Goal: Navigation & Orientation: Find specific page/section

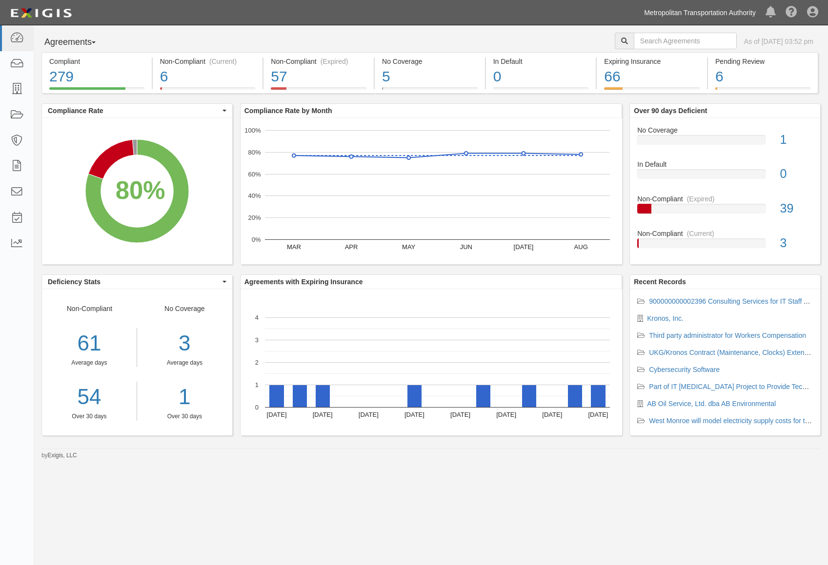
click at [669, 15] on link "Metropolitan Transportation Authority" at bounding box center [699, 13] width 121 height 20
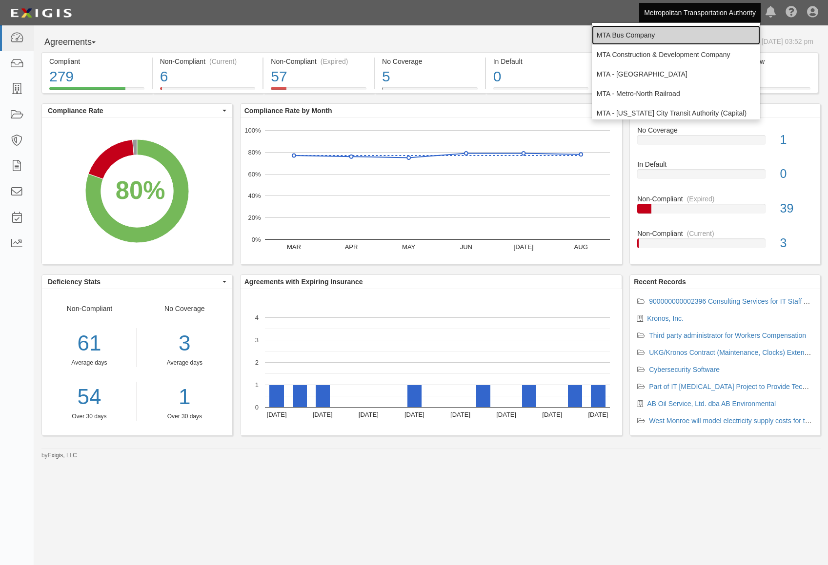
click at [660, 39] on link "MTA Bus Company" at bounding box center [676, 35] width 168 height 20
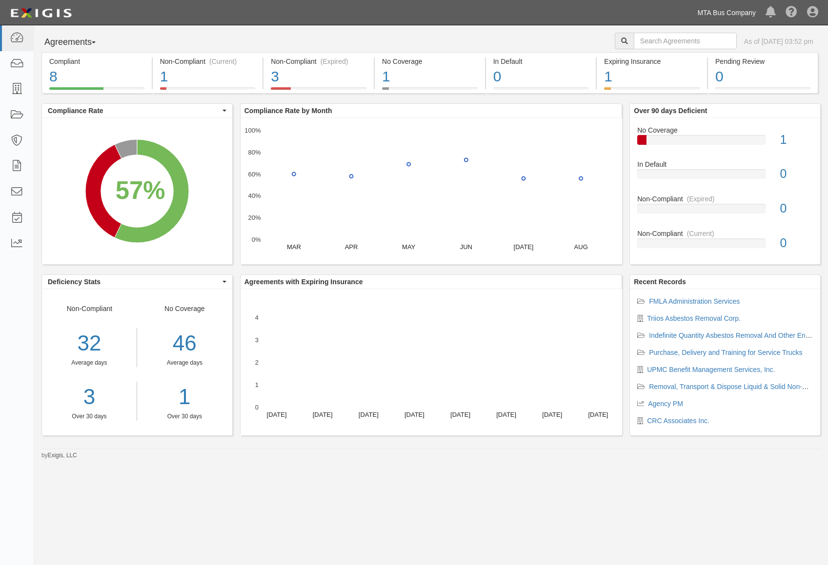
click at [712, 12] on link "MTA Bus Company" at bounding box center [726, 13] width 68 height 20
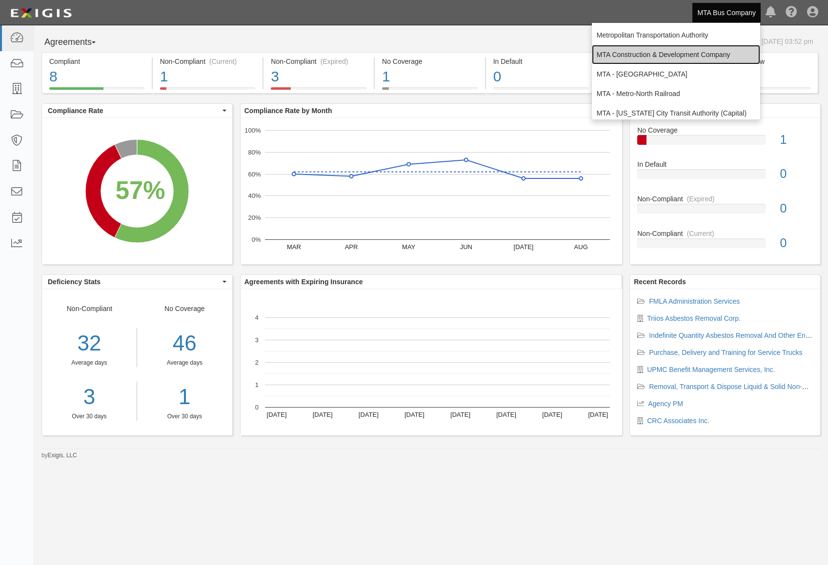
click at [663, 50] on link "MTA Construction & Development Company" at bounding box center [676, 55] width 168 height 20
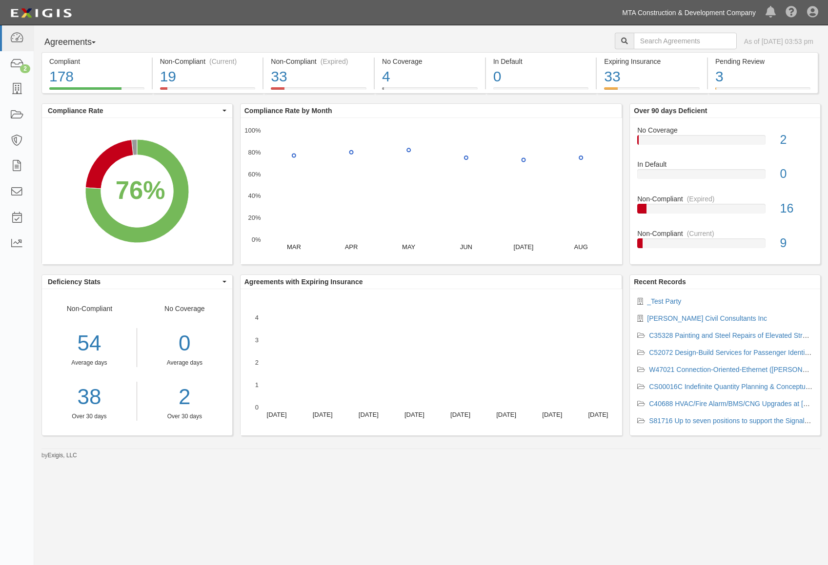
click at [692, 17] on link "MTA Construction & Development Company" at bounding box center [688, 13] width 143 height 20
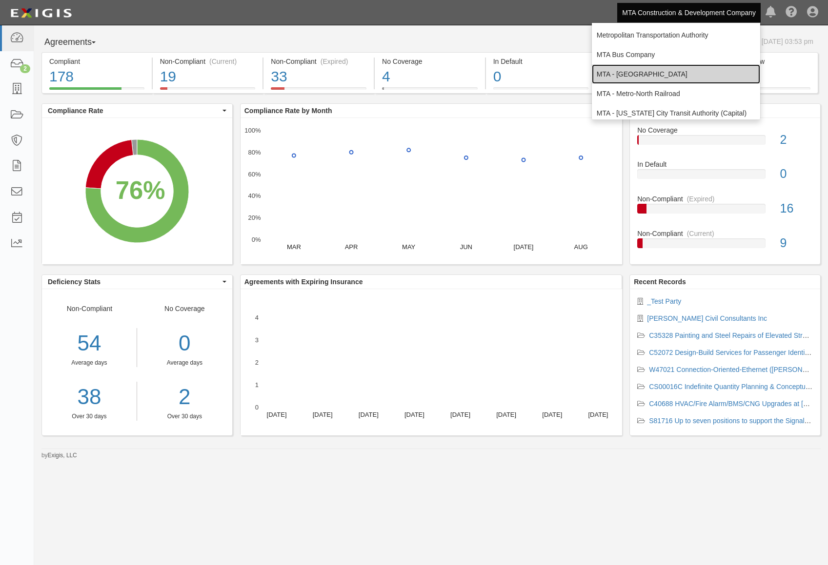
click at [654, 78] on link "MTA - [GEOGRAPHIC_DATA]" at bounding box center [676, 74] width 168 height 20
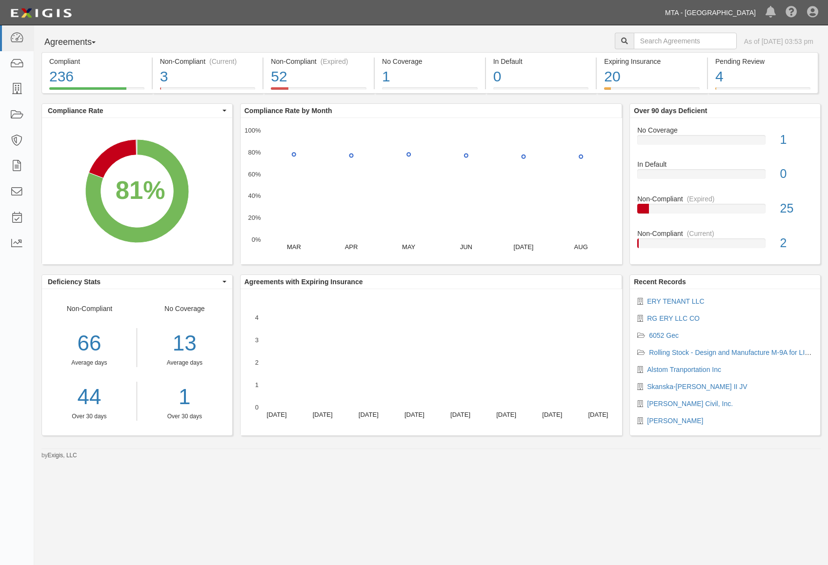
click at [698, 13] on link "MTA - [GEOGRAPHIC_DATA]" at bounding box center [710, 13] width 100 height 20
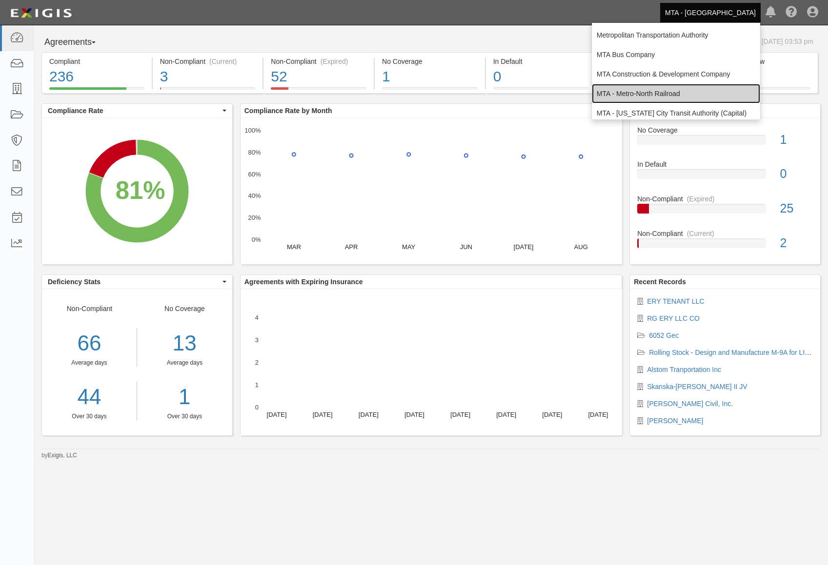
click at [685, 93] on link "MTA - Metro-North Railroad" at bounding box center [676, 94] width 168 height 20
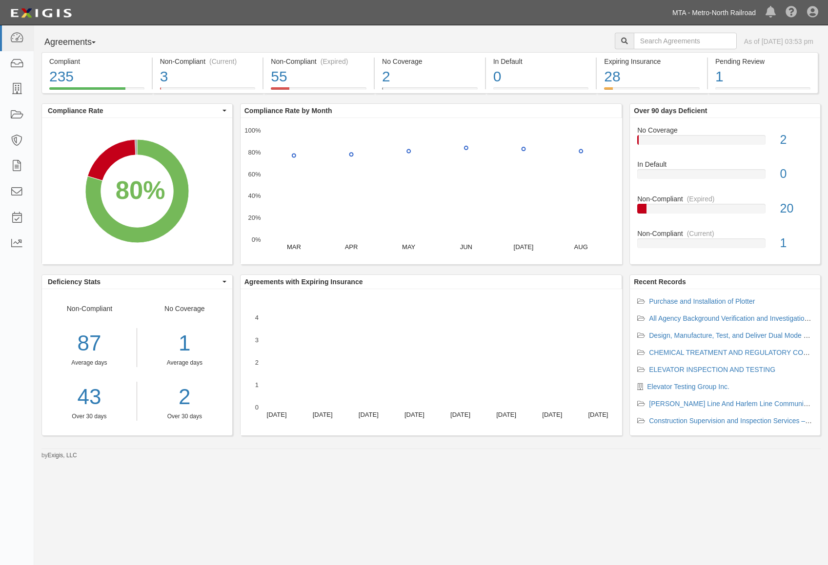
click at [740, 10] on link "MTA - Metro-North Railroad" at bounding box center [713, 13] width 93 height 20
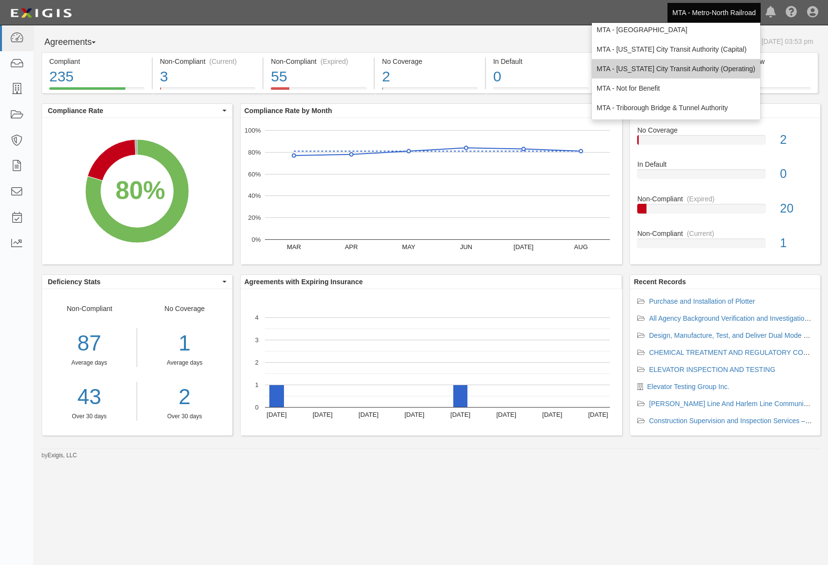
scroll to position [64, 0]
click at [706, 62] on link "MTA - [US_STATE] City Transit Authority (Operating)" at bounding box center [676, 69] width 168 height 20
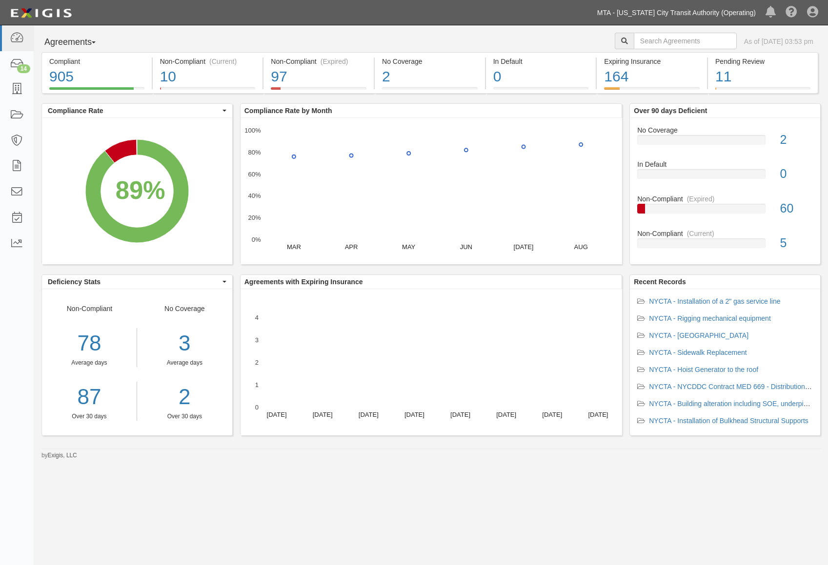
click at [729, 17] on link "MTA - [US_STATE] City Transit Authority (Operating)" at bounding box center [676, 13] width 168 height 20
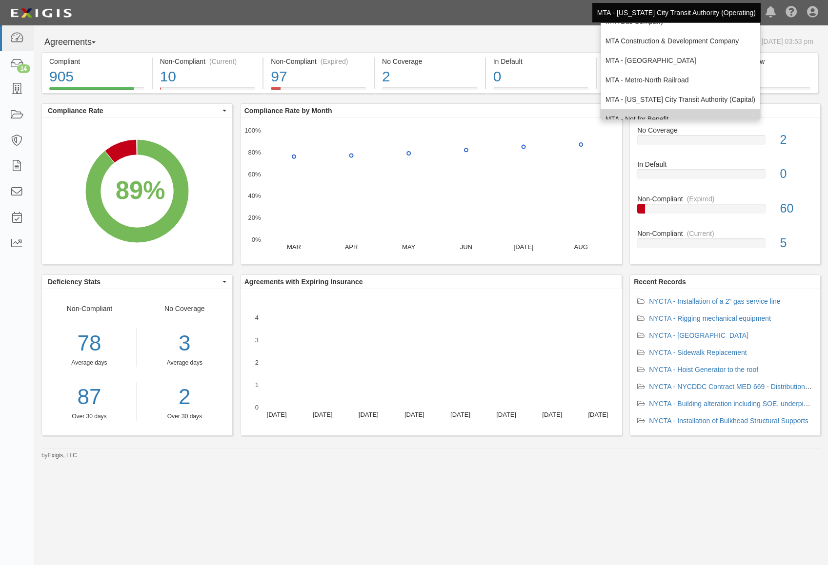
scroll to position [64, 0]
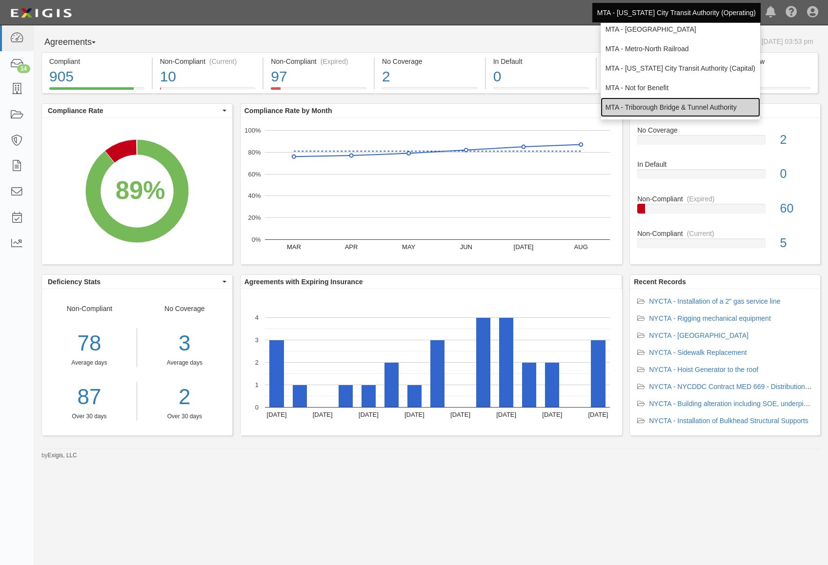
click at [685, 106] on link "MTA - Triborough Bridge & Tunnel Authority" at bounding box center [679, 108] width 159 height 20
